Goal: Complete application form

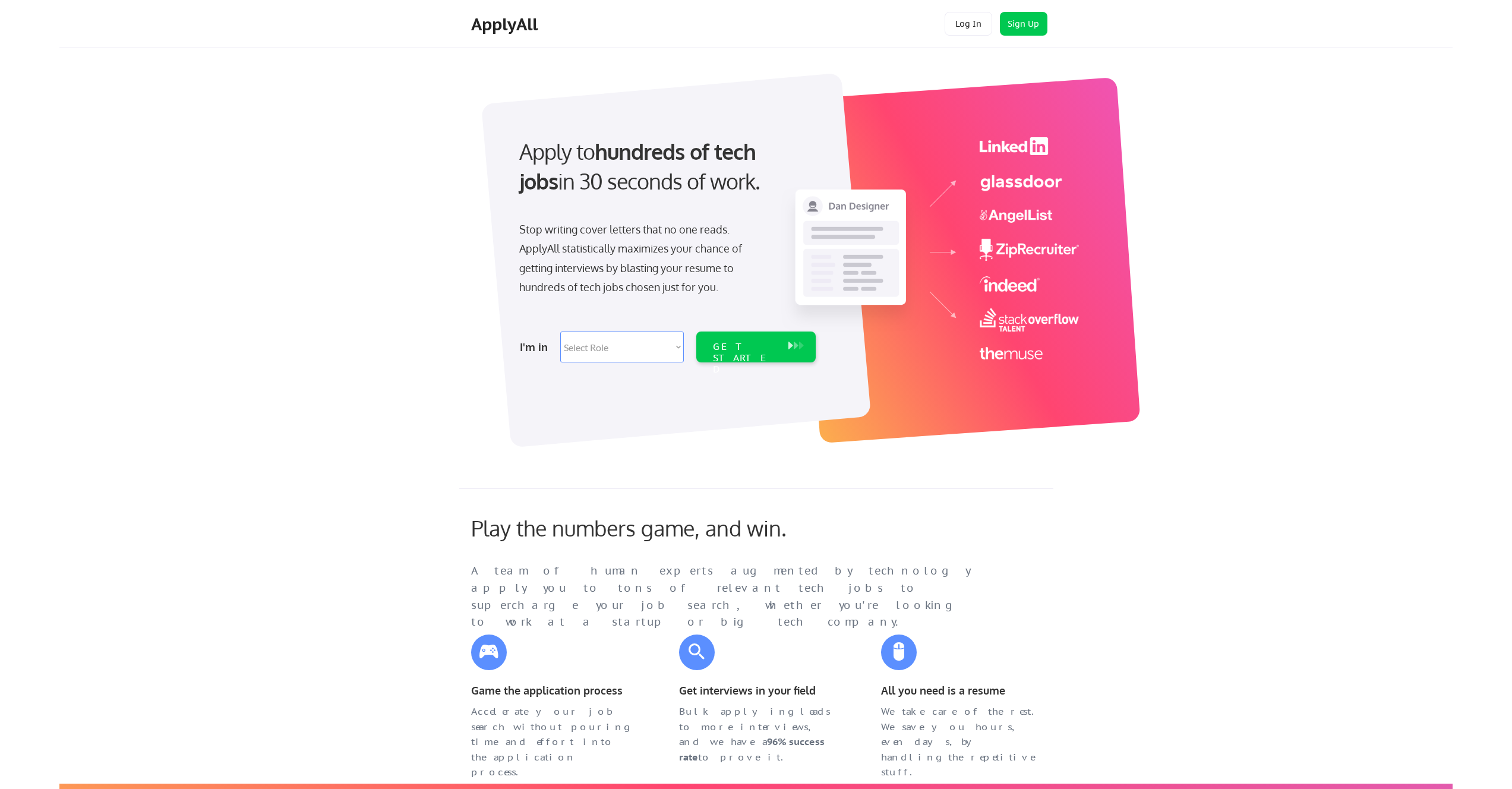
click at [617, 341] on select "Select Role Software Engineering Product Management Customer Success Sales UI/U…" at bounding box center [621, 346] width 123 height 31
select select ""marketing___comms""
click at [560, 331] on select "Select Role Software Engineering Product Management Customer Success Sales UI/U…" at bounding box center [621, 346] width 123 height 31
select select ""marketing___comms""
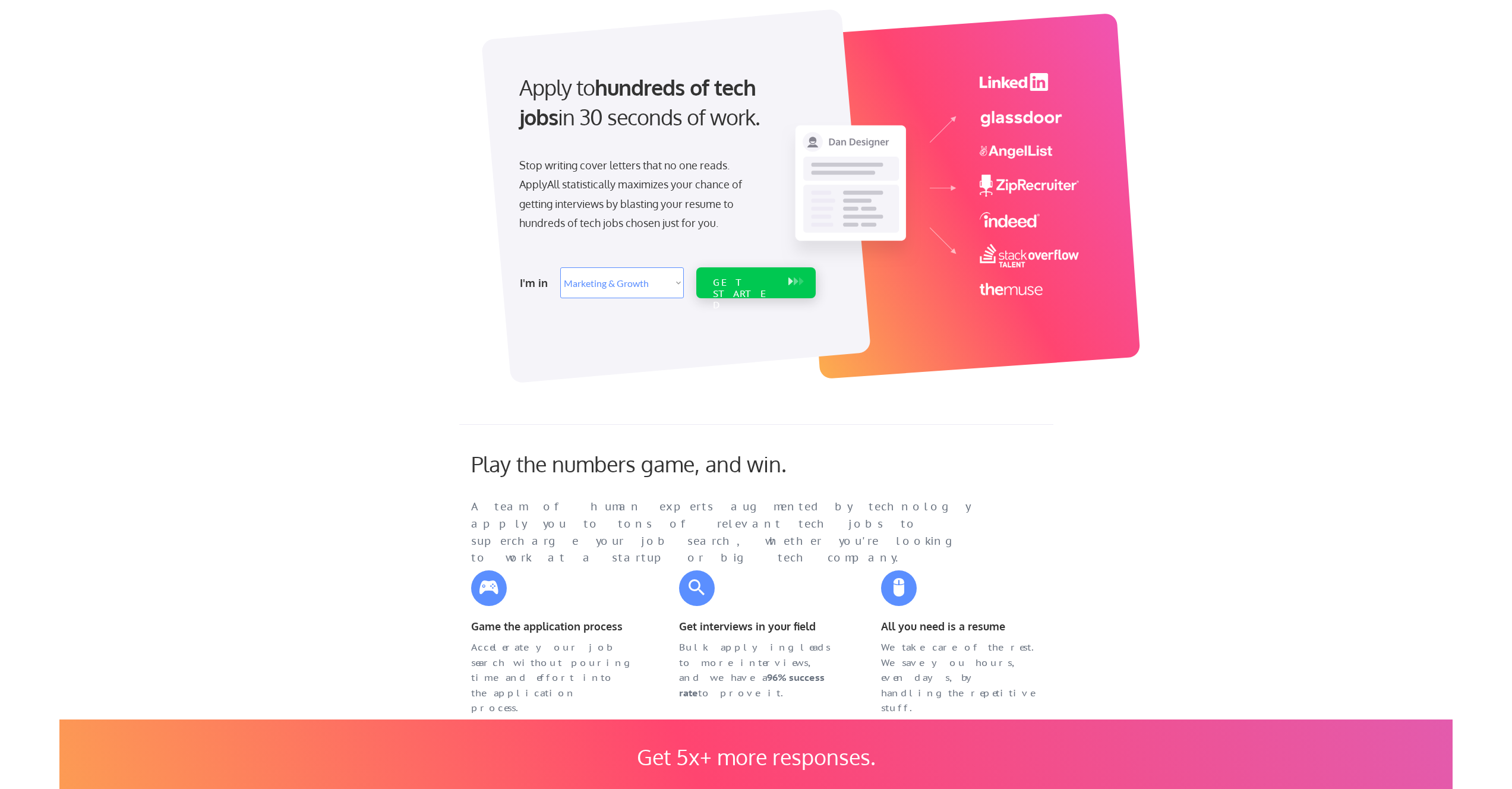
click at [771, 282] on div "GET STARTED" at bounding box center [745, 294] width 63 height 34
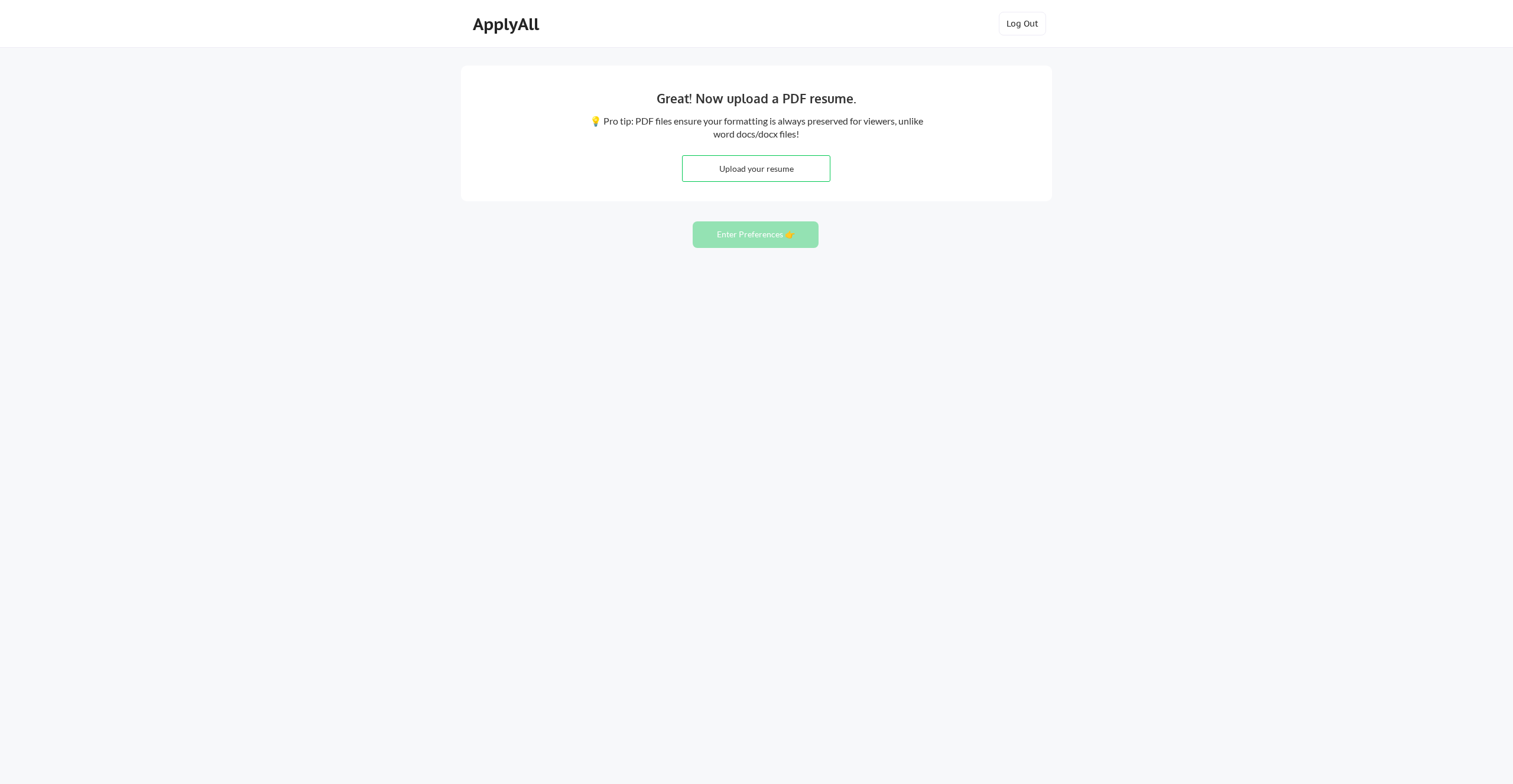
click at [813, 173] on input "file" at bounding box center [756, 169] width 147 height 25
type input "C:\fakepath\_Benjamin Choy Resume 2025.pdf"
click at [765, 235] on button "Enter Preferences 👉" at bounding box center [755, 235] width 126 height 27
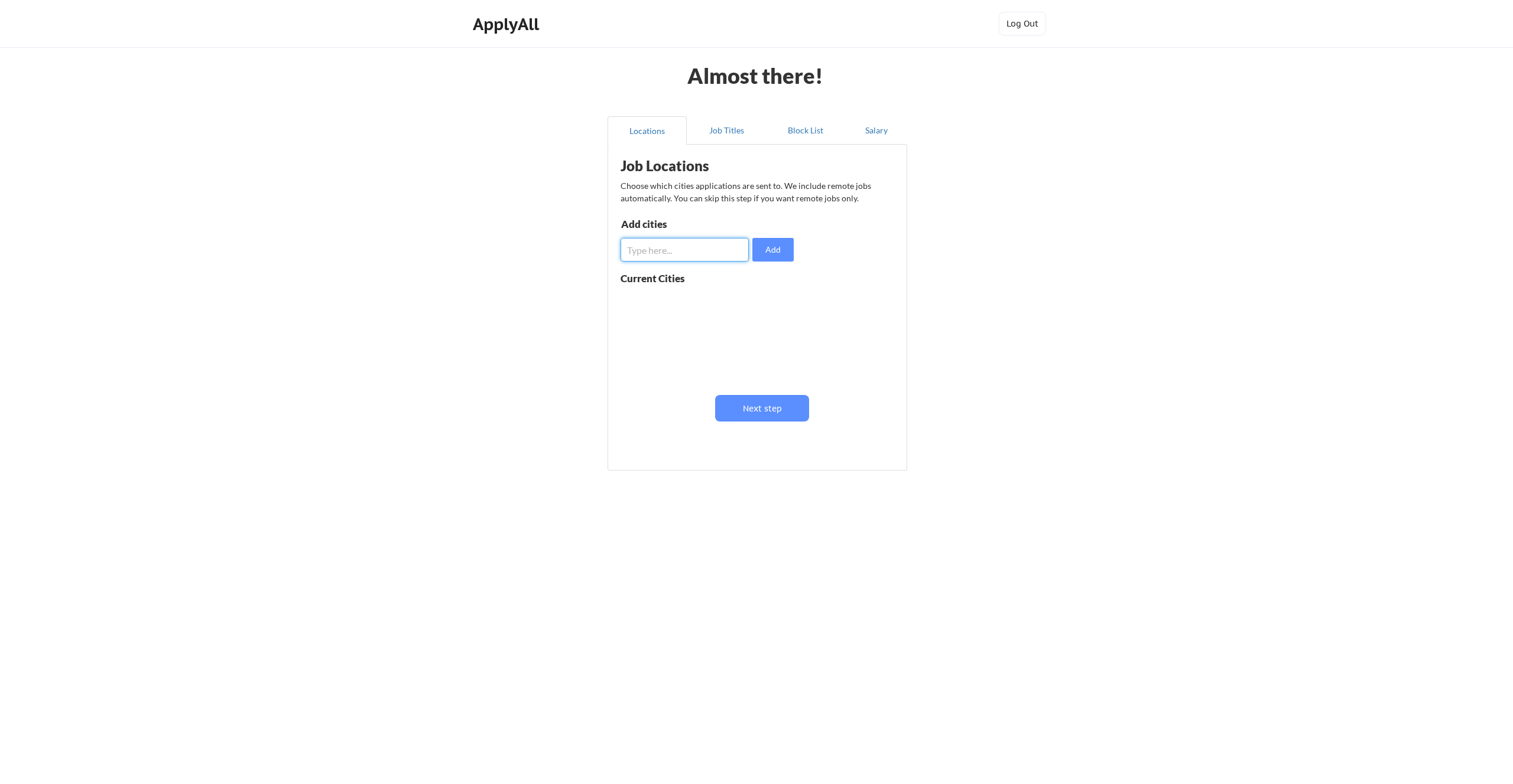
click at [714, 254] on input "input" at bounding box center [685, 249] width 128 height 23
type input "S"
type input "F"
type input "San Mateo, CA"
click at [781, 255] on button "Add" at bounding box center [773, 249] width 41 height 23
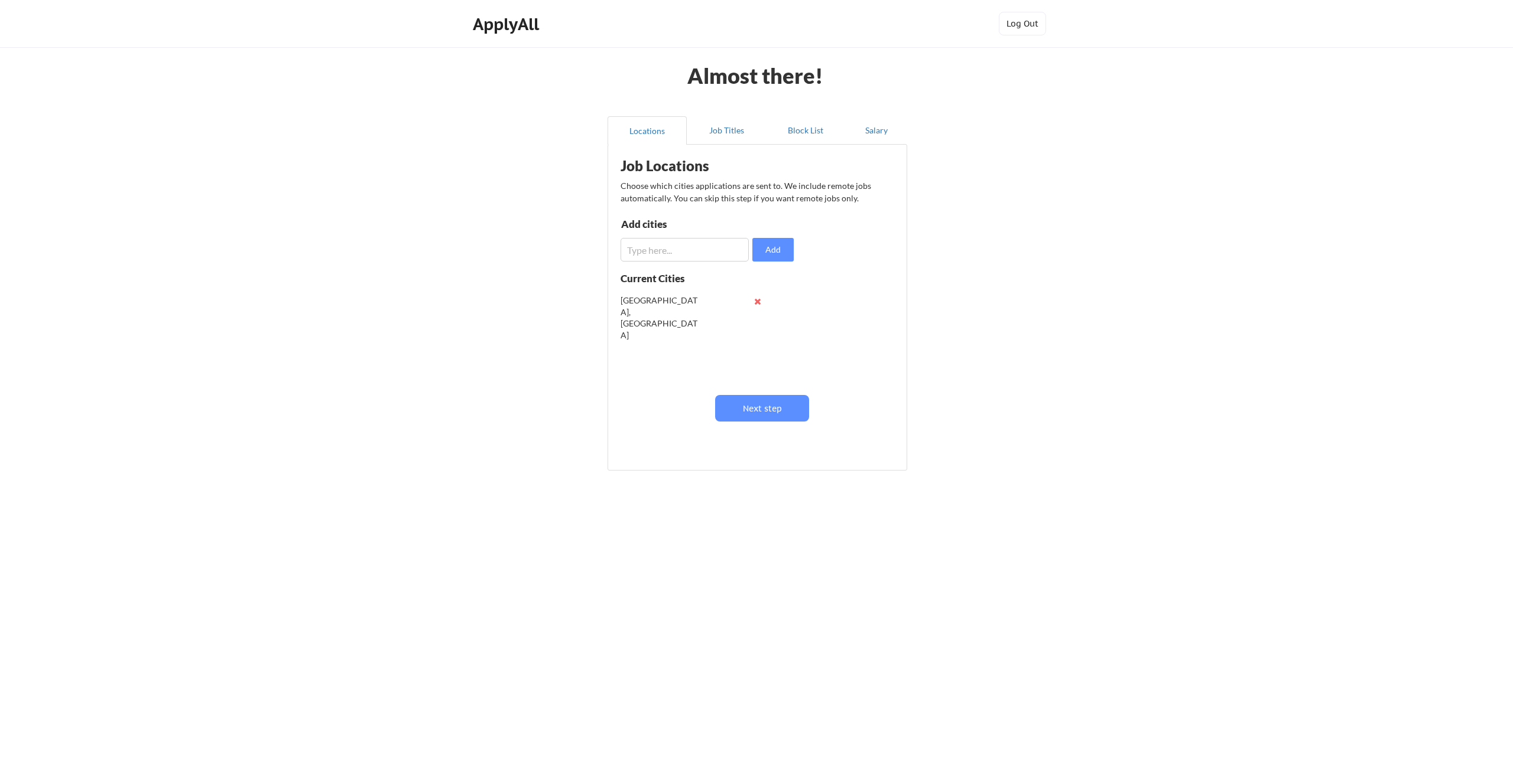
click at [707, 252] on input "input" at bounding box center [685, 249] width 128 height 23
type input "San Francisco, CA"
click at [775, 257] on button "Add" at bounding box center [773, 249] width 41 height 23
click at [687, 249] on input "input" at bounding box center [685, 249] width 128 height 23
type input "Palo Alto, CA"
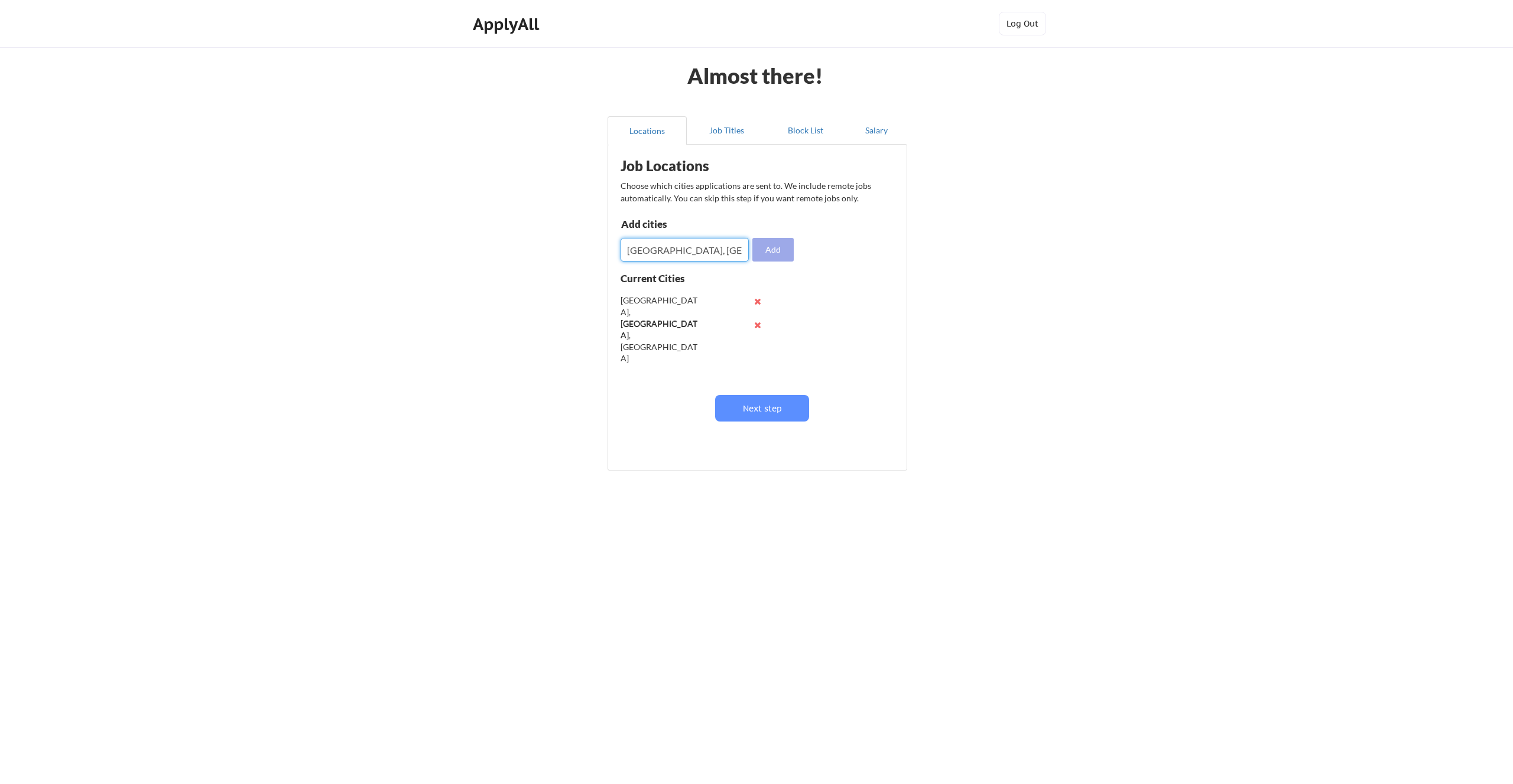
click at [763, 251] on button "Add" at bounding box center [773, 249] width 41 height 23
click at [698, 251] on input "input" at bounding box center [685, 249] width 128 height 23
type input "Mountainview, CA"
click at [784, 256] on button "Add" at bounding box center [773, 249] width 41 height 23
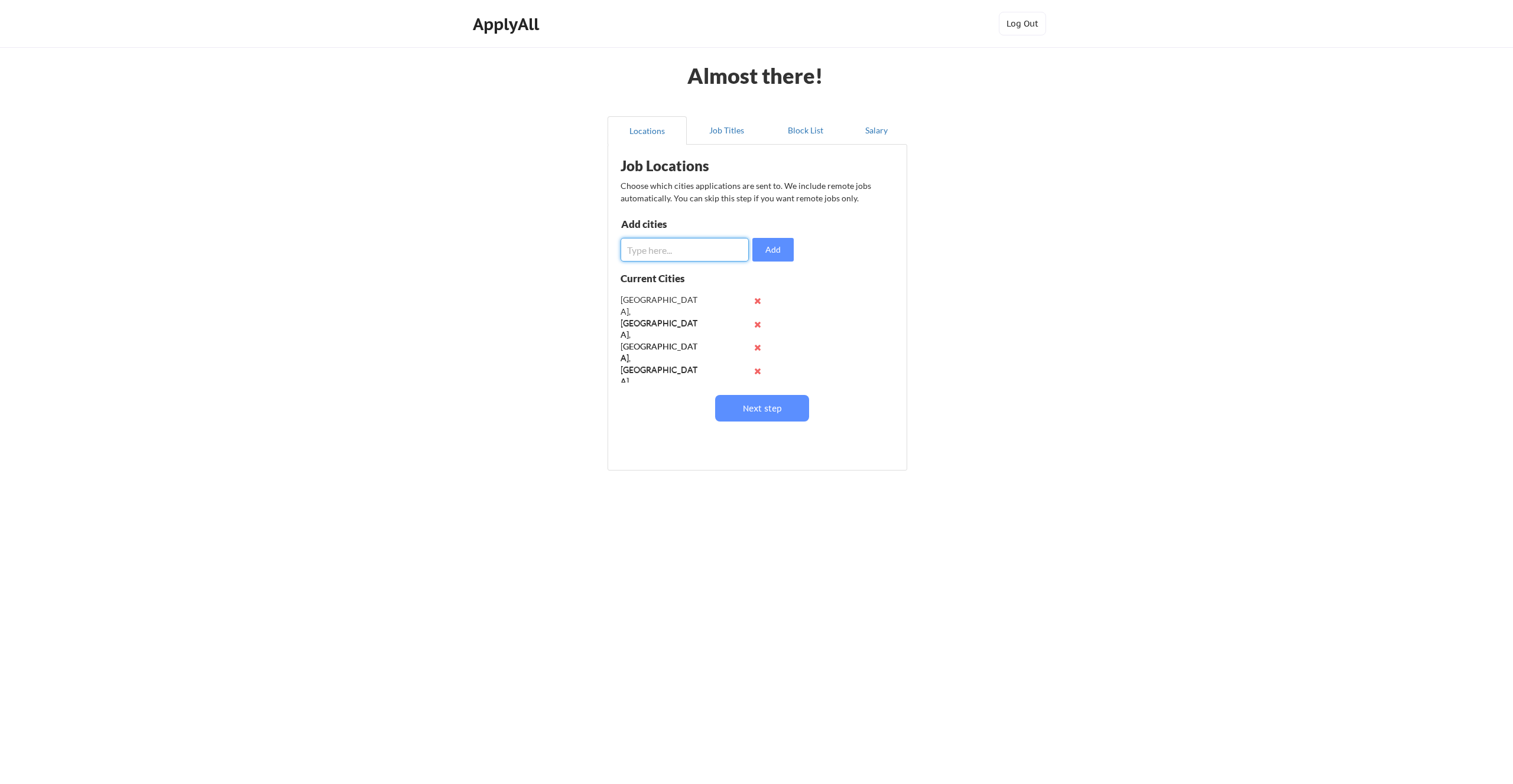
click at [682, 254] on input "input" at bounding box center [685, 249] width 128 height 23
type input "San Jose, CA"
click at [777, 247] on button "Add" at bounding box center [773, 249] width 41 height 23
click at [669, 242] on input "input" at bounding box center [685, 249] width 128 height 23
type input "Foster City, CA"
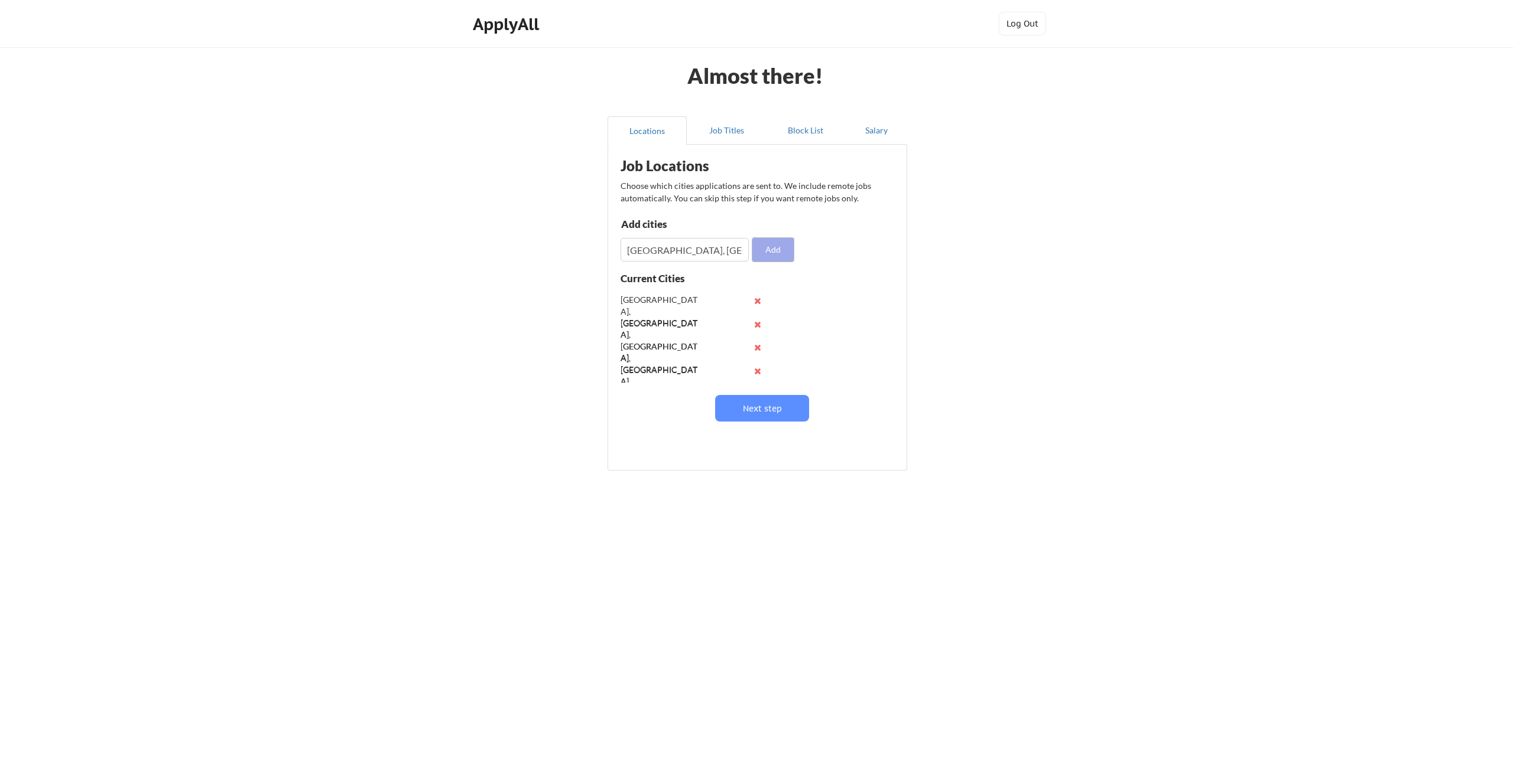
click at [765, 246] on button "Add" at bounding box center [773, 249] width 41 height 23
click at [711, 251] on input "input" at bounding box center [685, 249] width 128 height 23
type input "US Remote"
click at [781, 254] on button "Add" at bounding box center [773, 249] width 41 height 23
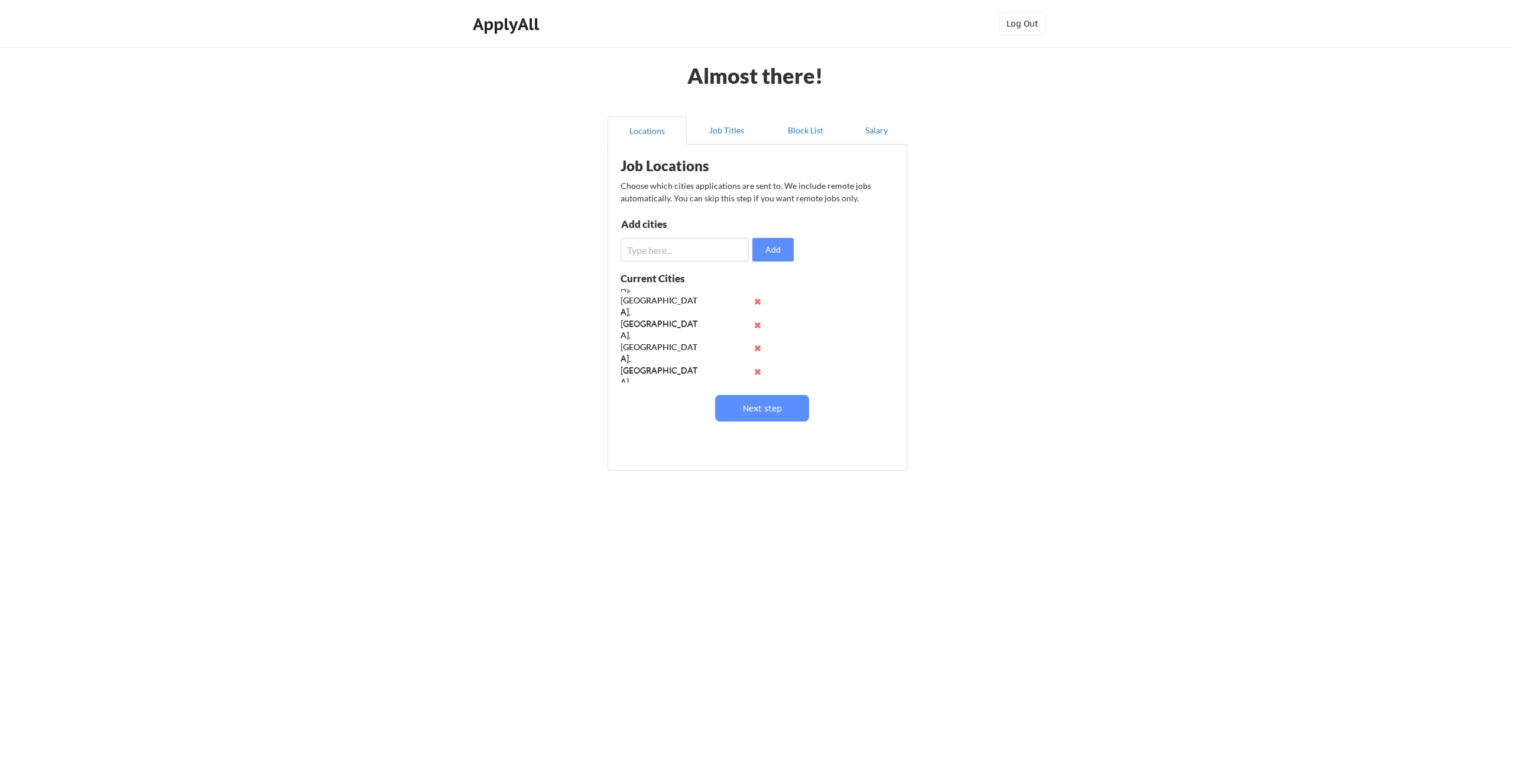
scroll to position [93, 0]
click at [773, 406] on button "Next step" at bounding box center [762, 409] width 94 height 27
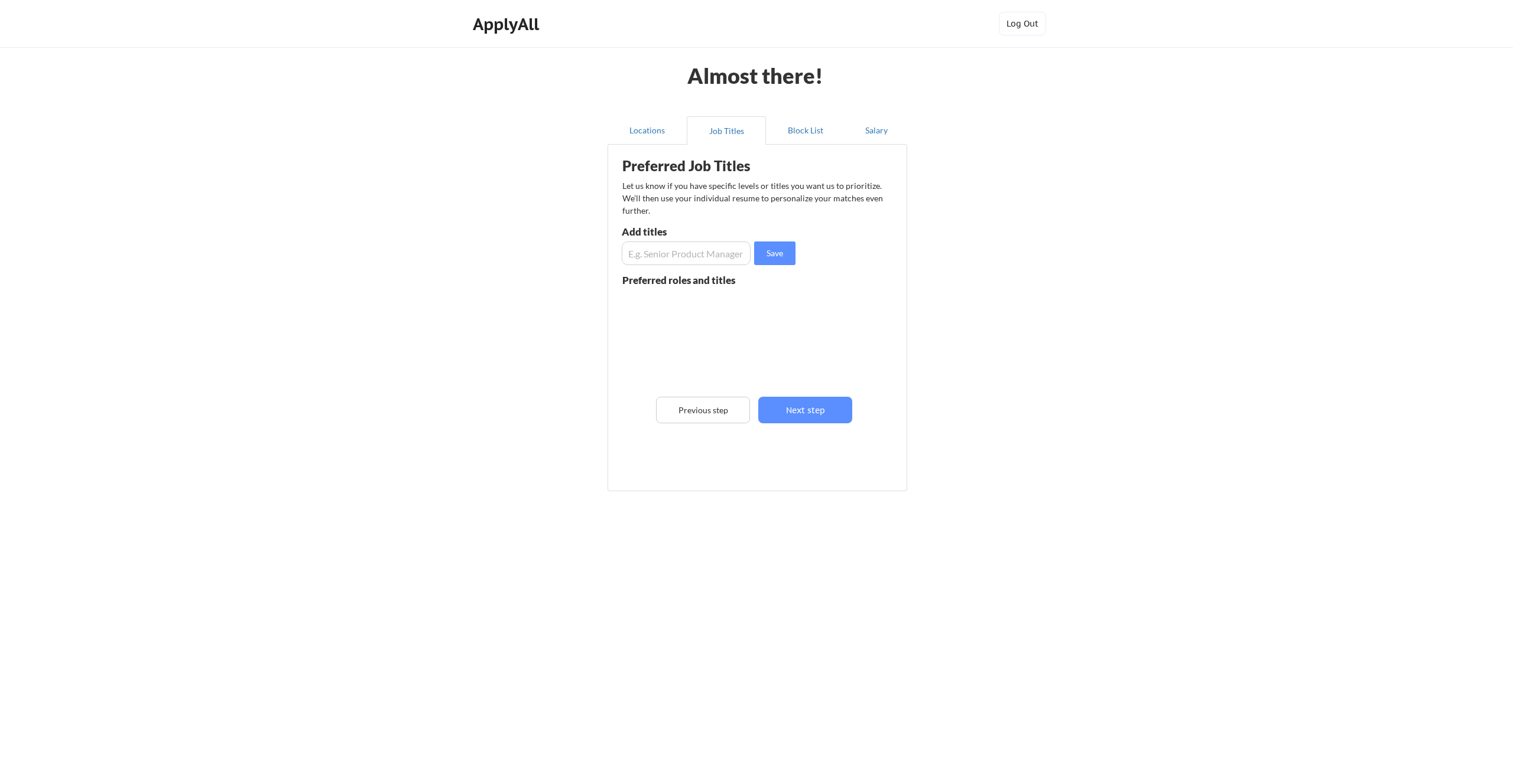
click at [716, 255] on input "input" at bounding box center [686, 253] width 129 height 23
type input "Senior Director, Marketing Strategy and Operations"
click at [769, 261] on button "Save" at bounding box center [775, 253] width 41 height 23
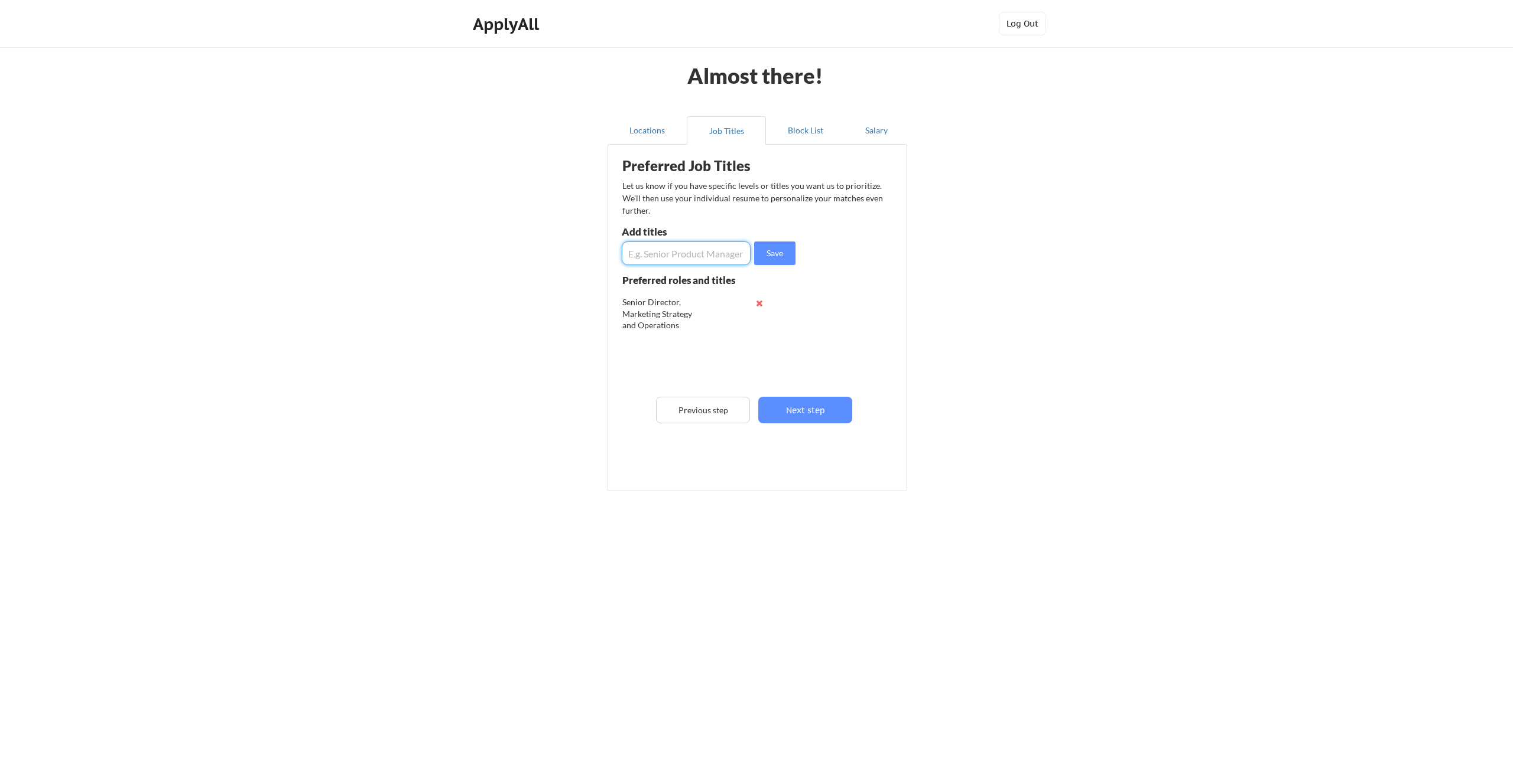
click at [689, 254] on input "input" at bounding box center [686, 253] width 129 height 23
type input "Chief of Staff, Marketing"
click at [777, 258] on button "Save" at bounding box center [775, 253] width 41 height 23
click at [704, 249] on input "input" at bounding box center [686, 253] width 129 height 23
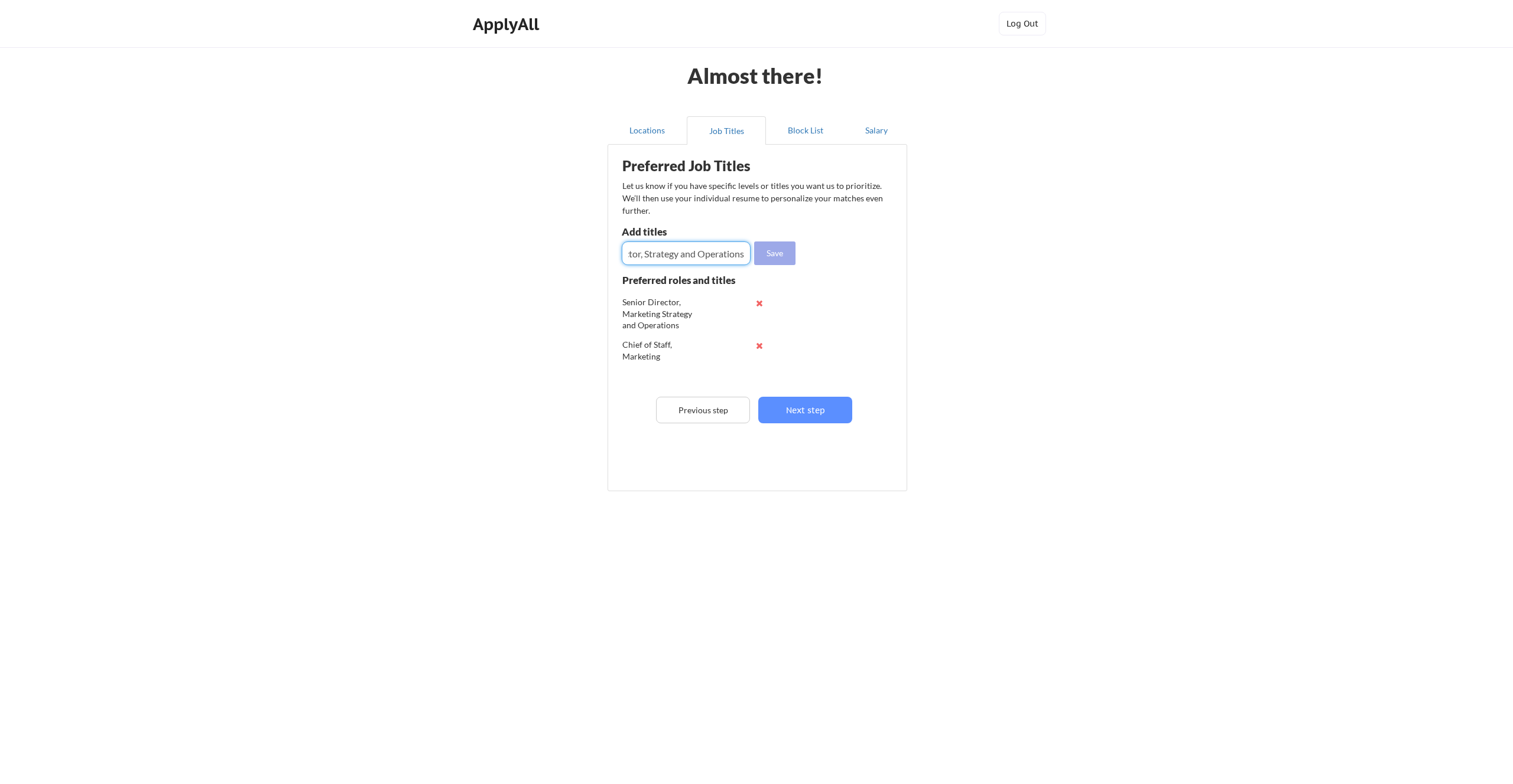
type input "Director, Strategy and Operations"
click at [770, 247] on button "Save" at bounding box center [775, 253] width 41 height 23
click at [706, 256] on input "input" at bounding box center [686, 253] width 129 height 23
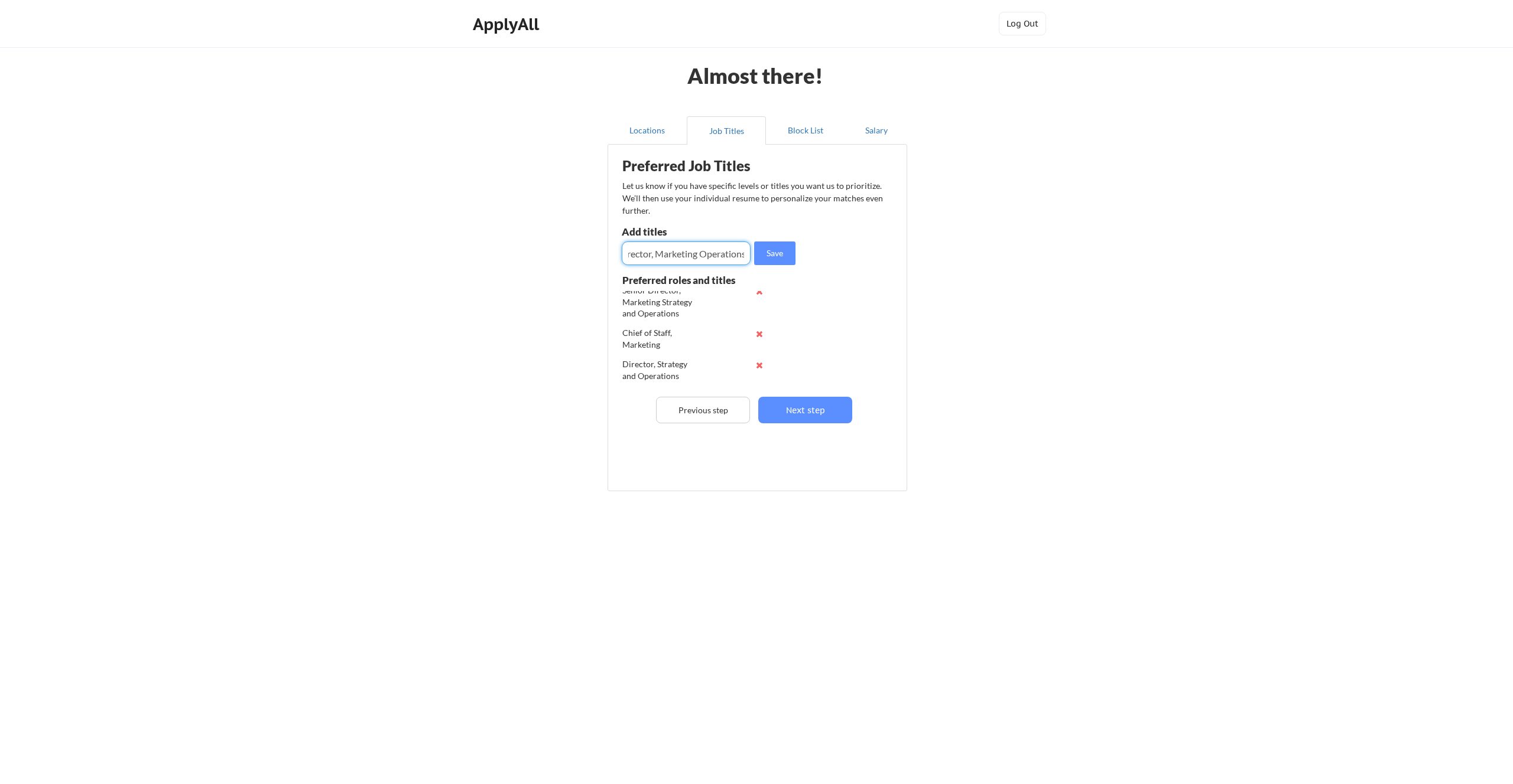
scroll to position [0, 43]
type input "Senior Director, Marketing Operations"
click at [776, 256] on button "Save" at bounding box center [775, 253] width 41 height 23
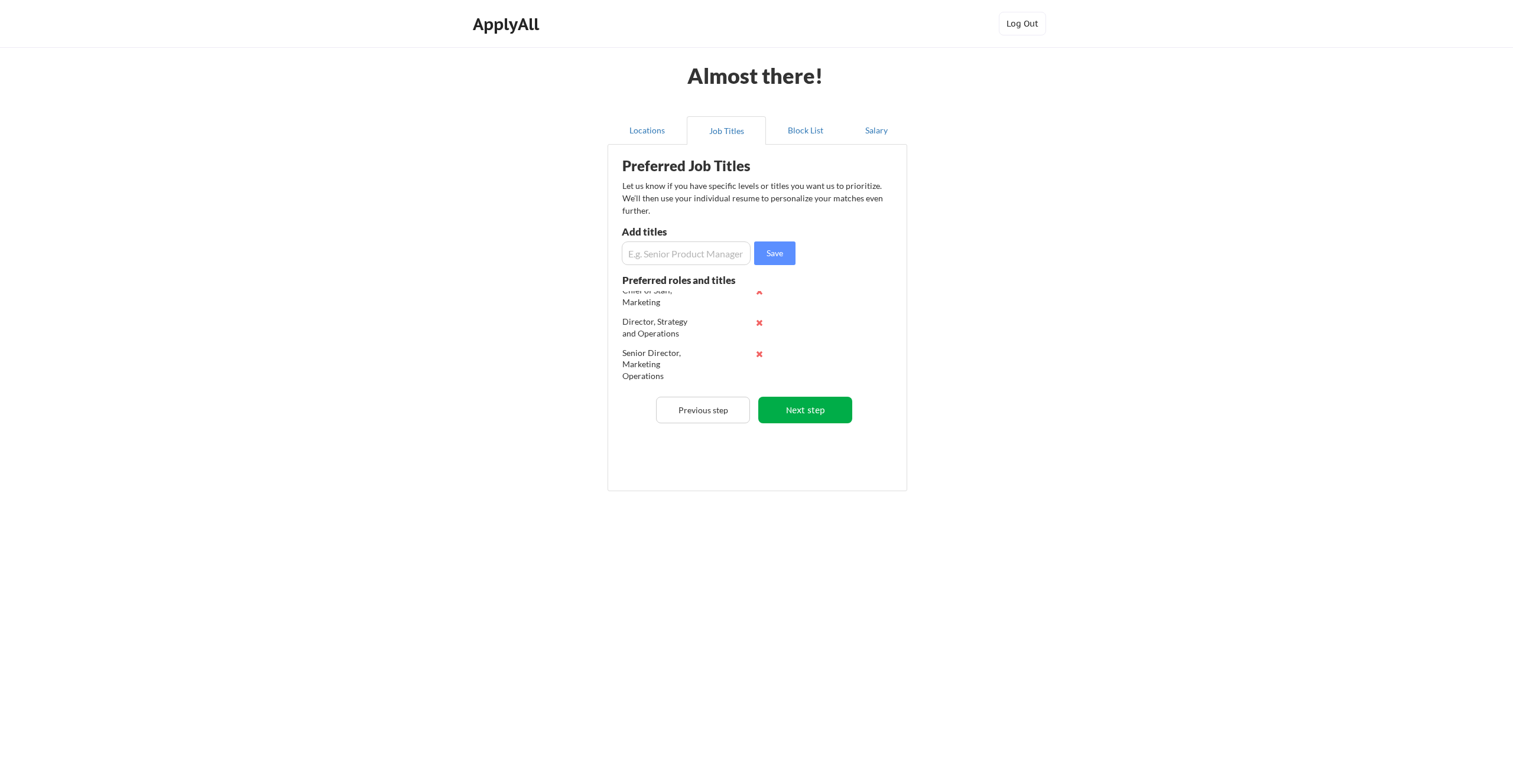
click at [794, 408] on button "Next step" at bounding box center [805, 410] width 94 height 27
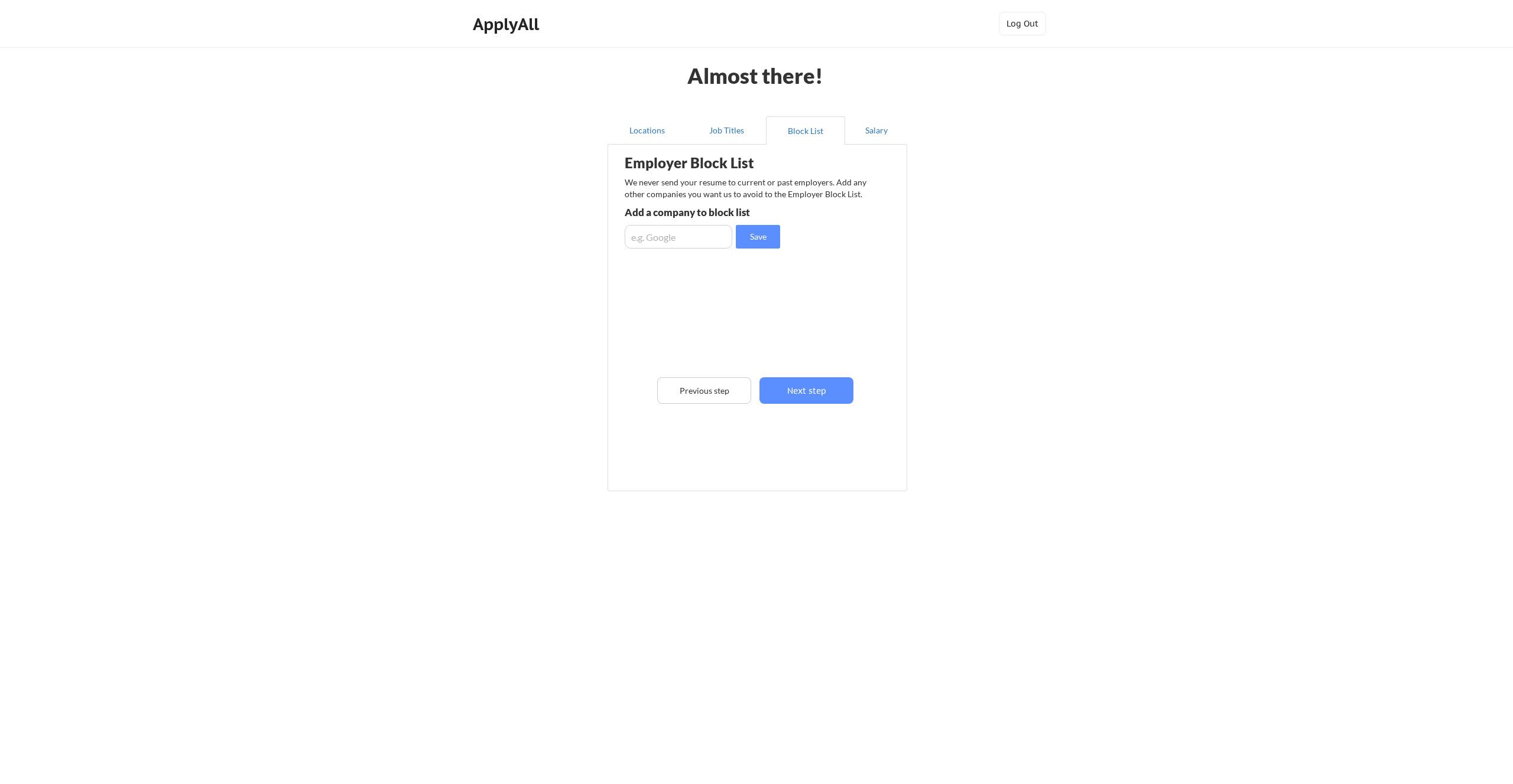
click at [702, 239] on input "input" at bounding box center [678, 237] width 108 height 23
type input "Eventbrite"
click at [767, 233] on button "Save" at bounding box center [758, 237] width 45 height 23
click at [703, 235] on input "input" at bounding box center [678, 237] width 108 height 23
type input "Google"
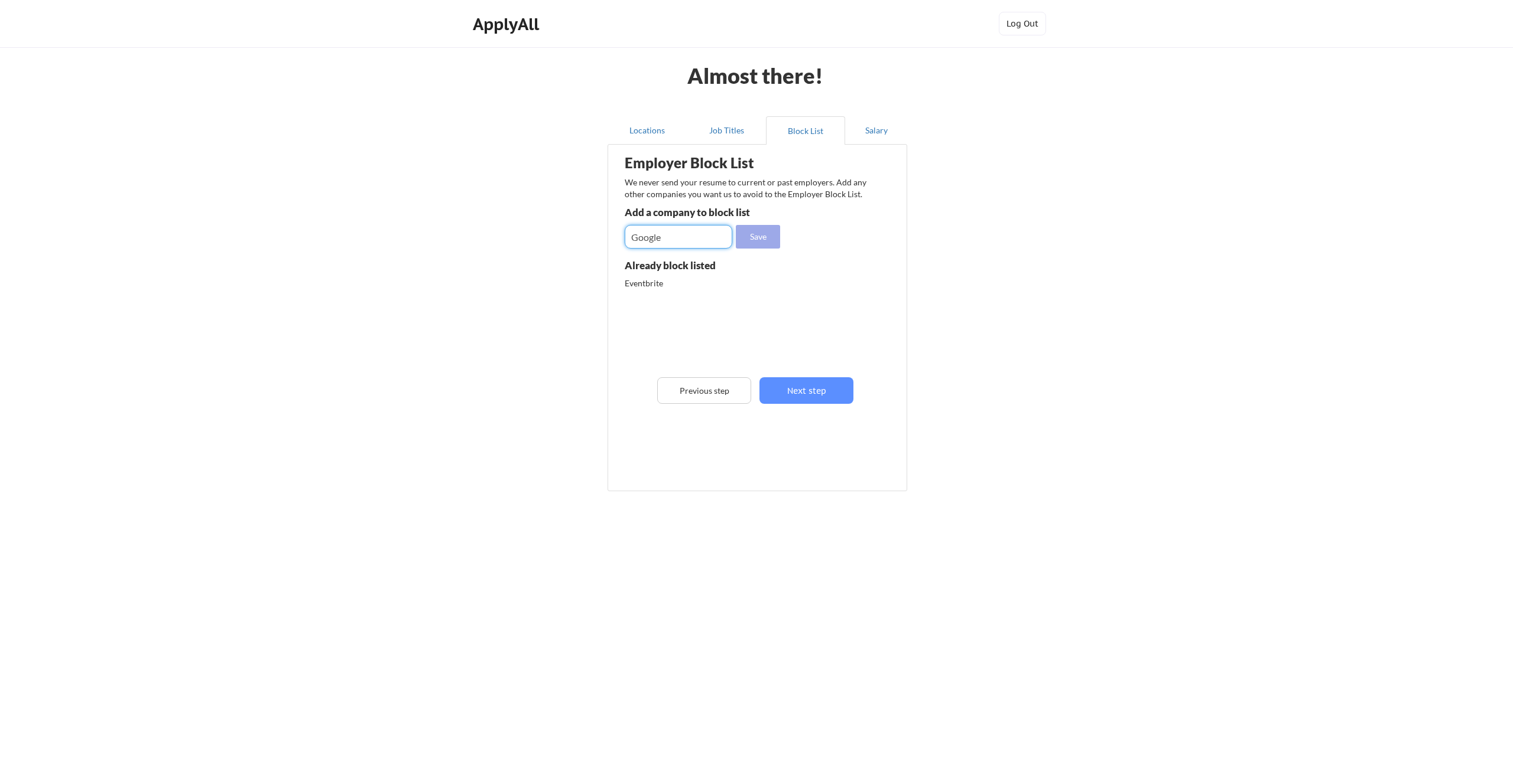
click at [748, 237] on button "Save" at bounding box center [758, 237] width 45 height 23
click at [659, 226] on input "input" at bounding box center [678, 237] width 108 height 23
type input "Workday"
click at [760, 234] on button "Save" at bounding box center [758, 237] width 45 height 23
click at [667, 239] on input "input" at bounding box center [678, 237] width 108 height 23
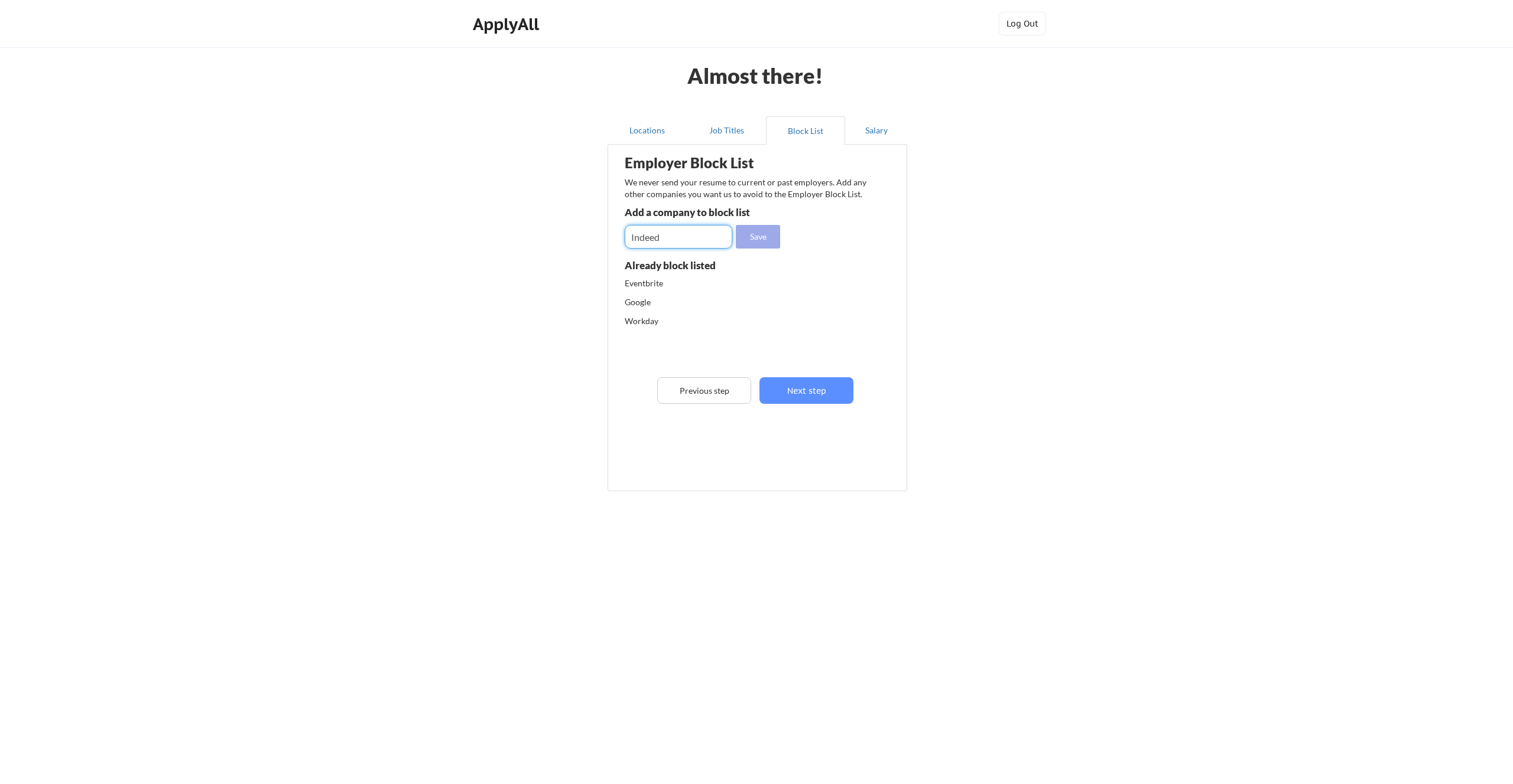
type input "Indeed"
click at [753, 239] on button "Save" at bounding box center [758, 237] width 45 height 23
click at [694, 239] on input "input" at bounding box center [678, 237] width 108 height 23
click at [806, 387] on button "Next step" at bounding box center [806, 391] width 94 height 27
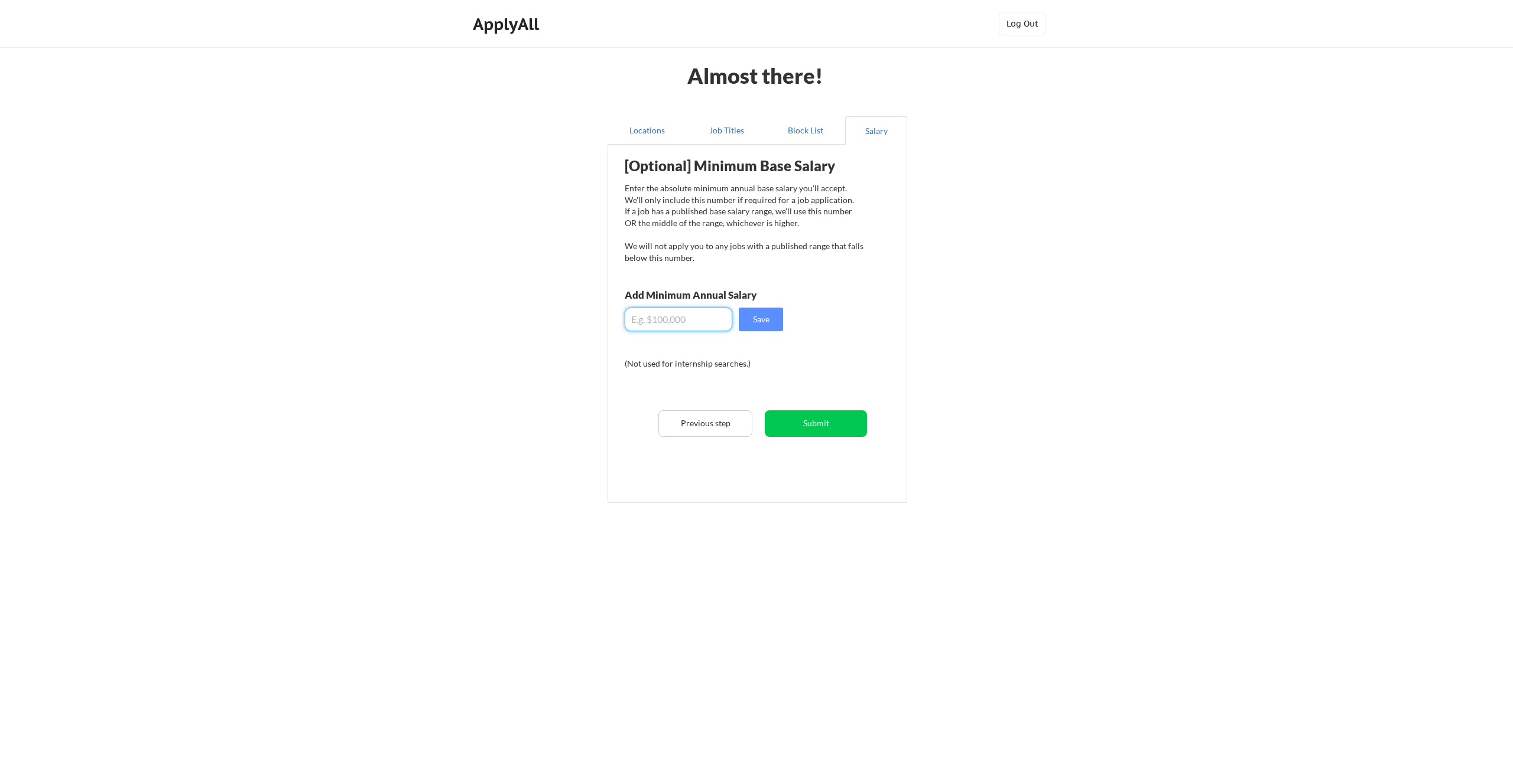
click at [707, 315] on input "input" at bounding box center [678, 319] width 108 height 23
click at [775, 321] on button "Save" at bounding box center [760, 319] width 45 height 23
click at [642, 319] on input "input" at bounding box center [678, 319] width 108 height 23
drag, startPoint x: 675, startPoint y: 319, endPoint x: 609, endPoint y: 319, distance: 66.0
click at [609, 319] on div "Employer Block List We never send your resume to current or past employers. Add…" at bounding box center [757, 323] width 300 height 359
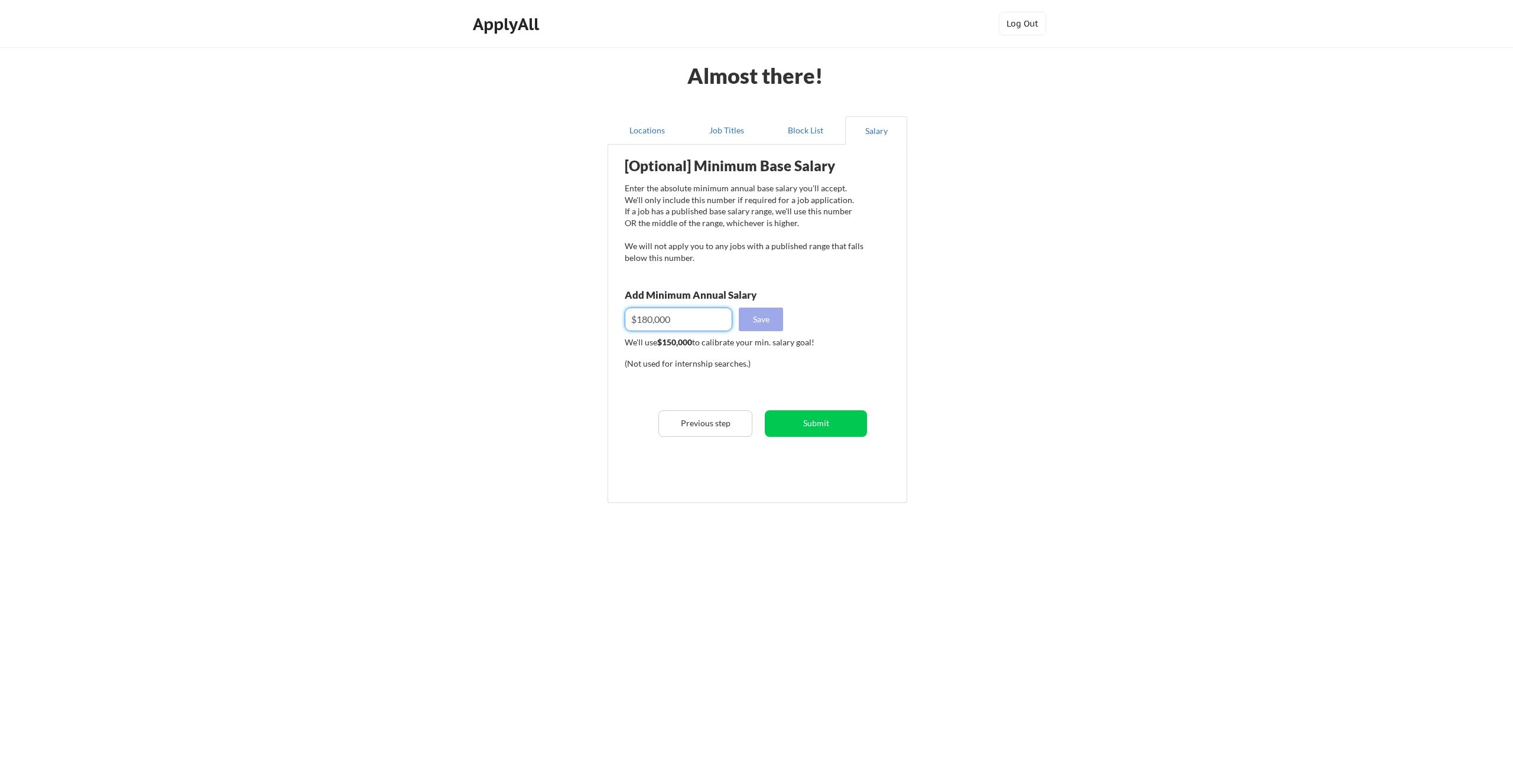
type input "$180,000"
click at [763, 322] on button "Save" at bounding box center [760, 319] width 45 height 23
click at [823, 424] on button "Submit" at bounding box center [816, 424] width 102 height 27
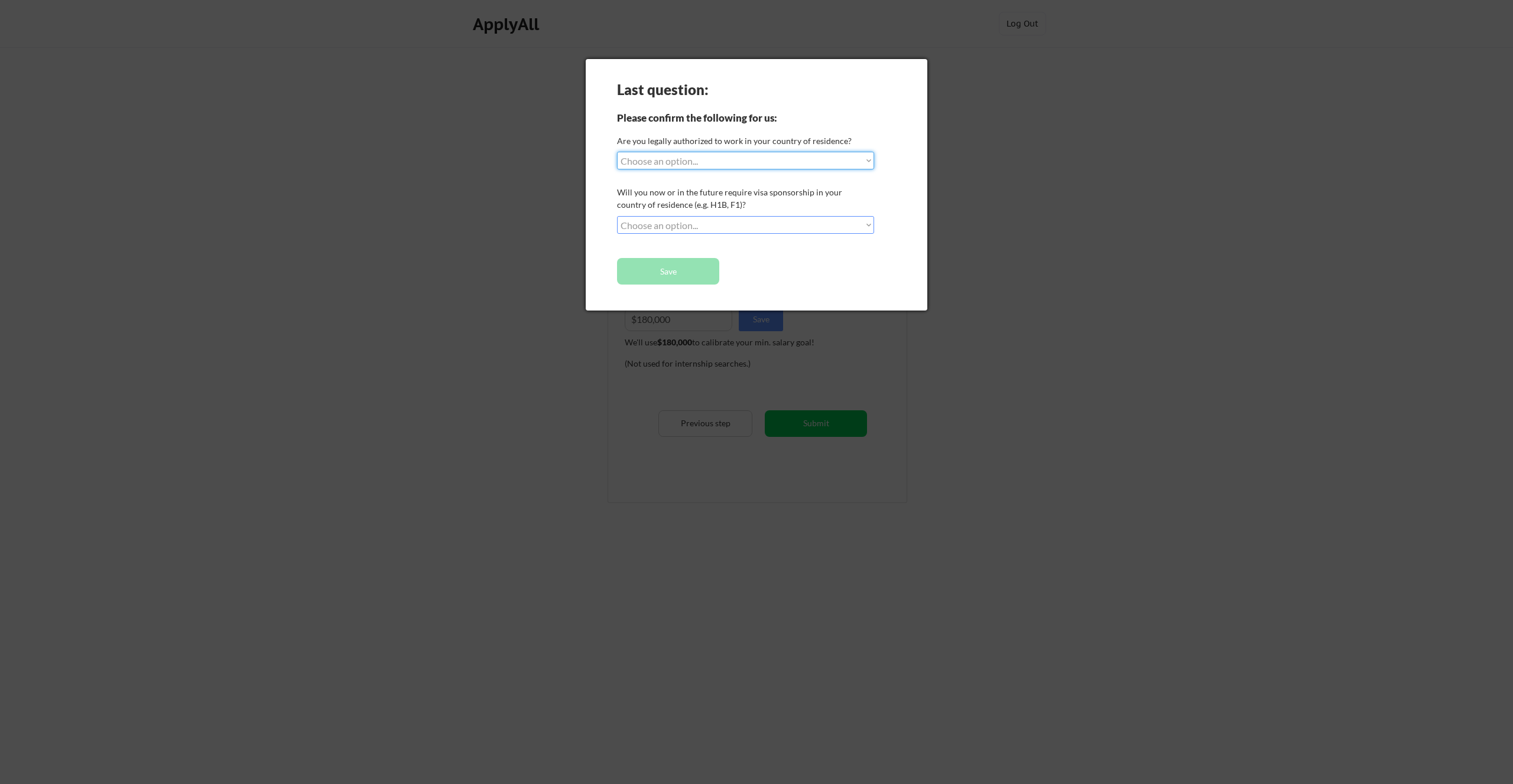
click at [801, 161] on select "Choose an option... Yes, I am a US Citizen Yes, I am a Canadian Citizen Yes, I …" at bounding box center [746, 160] width 257 height 18
select select ""yes__i_am_a_us_citizen""
click at [617, 152] on select "Choose an option... Yes, I am a US Citizen Yes, I am a Canadian Citizen Yes, I …" at bounding box center [746, 160] width 257 height 18
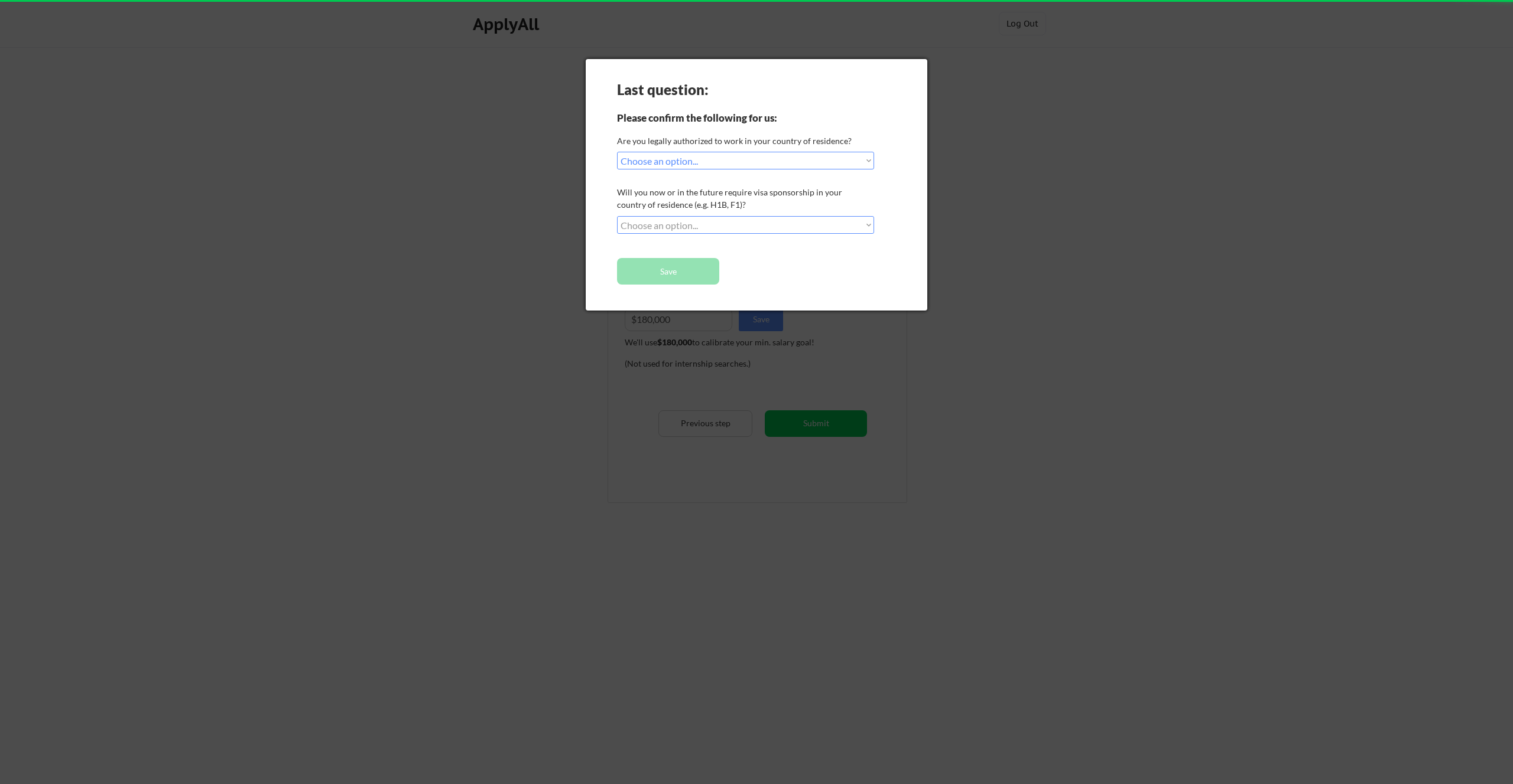
click at [765, 222] on select "Choose an option... No, I will not need sponsorship Yes, I will need sponsorship" at bounding box center [746, 225] width 257 height 18
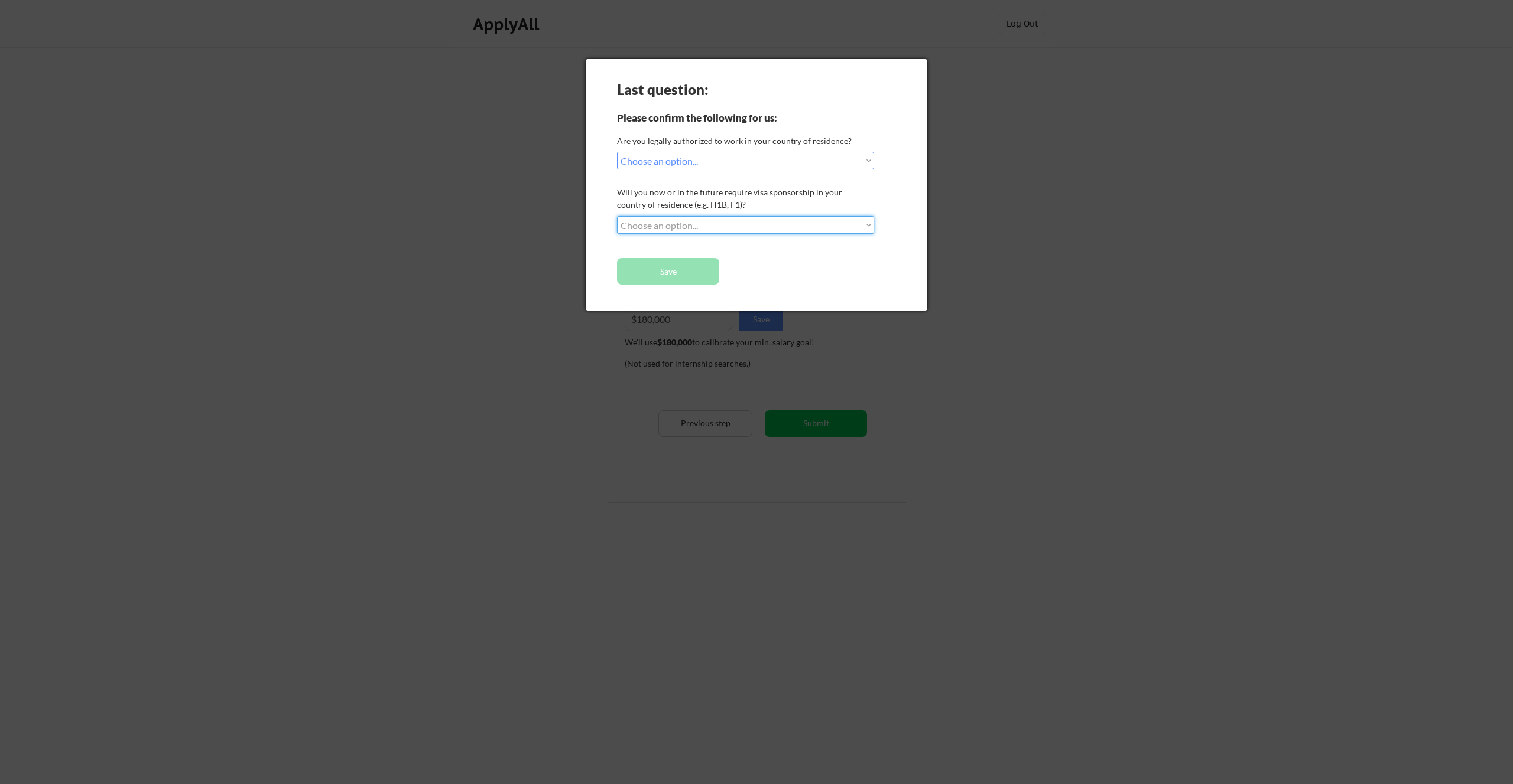
select select ""no__i_will_not_need_sponsorship""
click at [617, 216] on select "Choose an option... No, I will not need sponsorship Yes, I will need sponsorship" at bounding box center [746, 225] width 257 height 18
click at [704, 276] on button "Save" at bounding box center [668, 271] width 102 height 27
